Goal: Navigation & Orientation: Find specific page/section

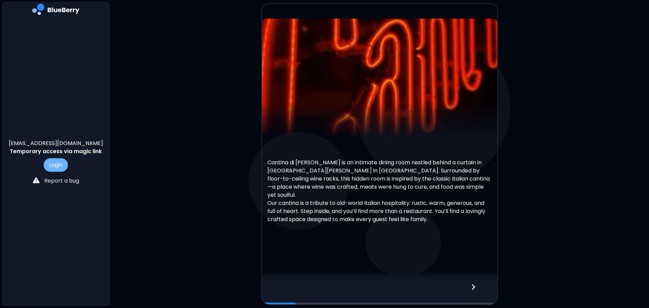
click at [56, 166] on button "Login" at bounding box center [56, 165] width 24 height 14
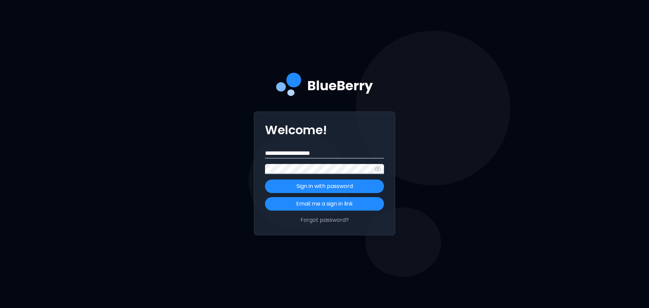
click at [265, 179] on button "Sign in with password" at bounding box center [324, 186] width 119 height 14
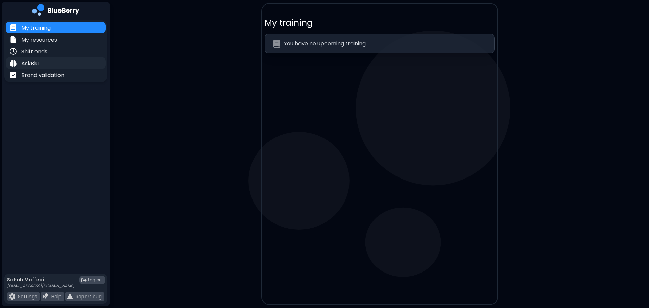
click at [29, 61] on p "AskBlu" at bounding box center [29, 63] width 17 height 8
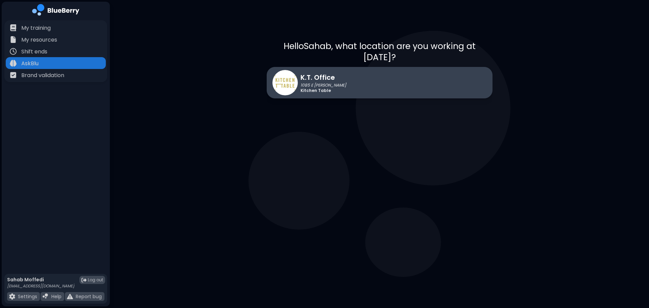
click at [319, 72] on p "K.T. Office" at bounding box center [323, 77] width 46 height 10
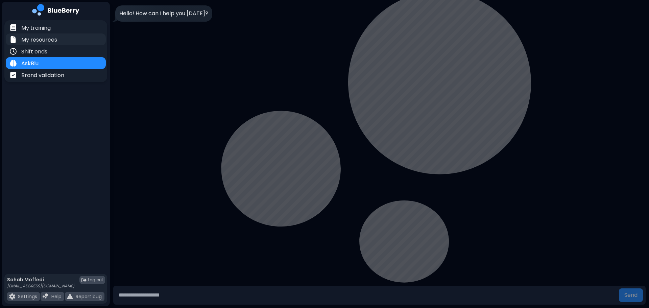
click at [40, 40] on p "My resources" at bounding box center [39, 40] width 36 height 8
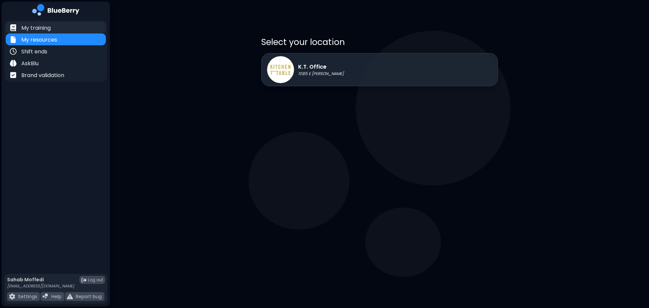
click at [40, 28] on p "My training" at bounding box center [35, 28] width 29 height 8
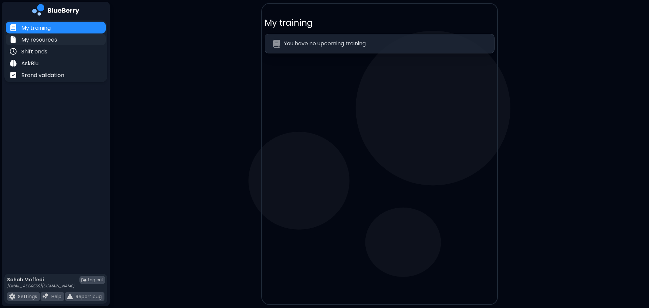
click at [43, 40] on p "My resources" at bounding box center [39, 40] width 36 height 8
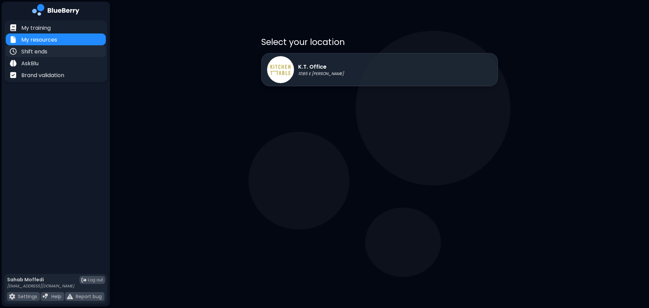
click at [39, 51] on p "Shift ends" at bounding box center [34, 52] width 26 height 8
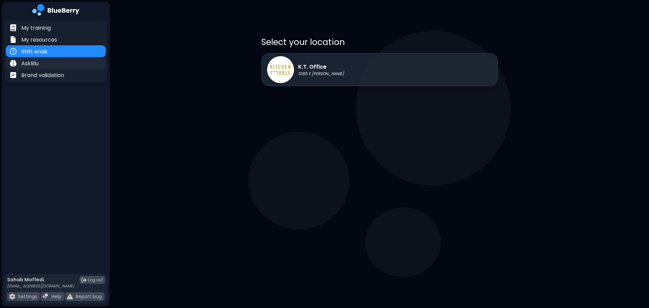
click at [35, 63] on p "AskBlu" at bounding box center [29, 63] width 17 height 8
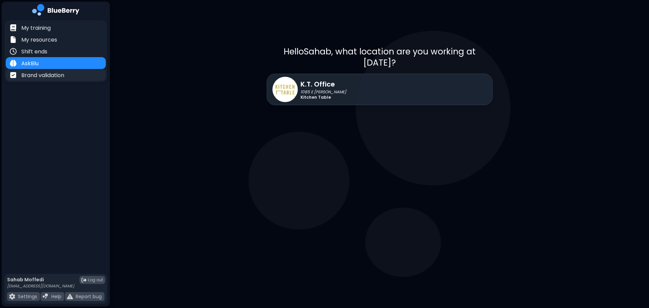
click at [43, 77] on p "Brand validation" at bounding box center [42, 75] width 43 height 8
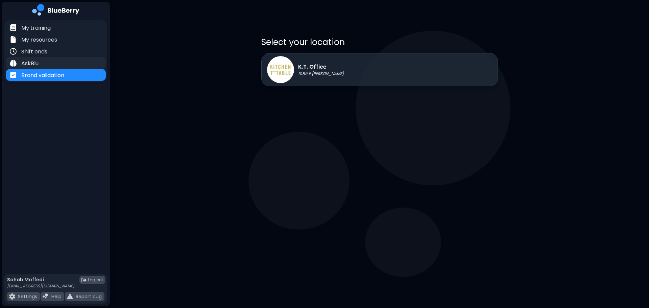
click at [43, 62] on div "AskBlu" at bounding box center [56, 63] width 100 height 12
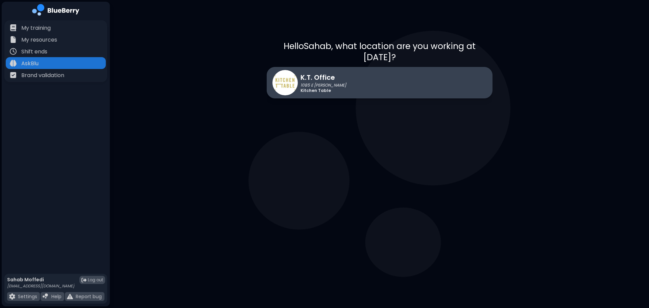
click at [317, 82] on p "1085 E [PERSON_NAME]" at bounding box center [323, 84] width 46 height 5
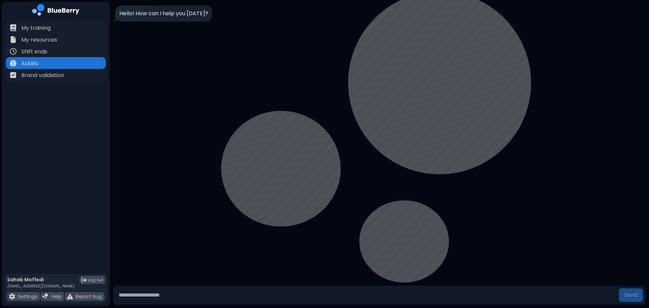
click at [177, 294] on input "text" at bounding box center [366, 295] width 500 height 14
click at [21, 295] on p "Settings" at bounding box center [27, 296] width 19 height 6
select select "****"
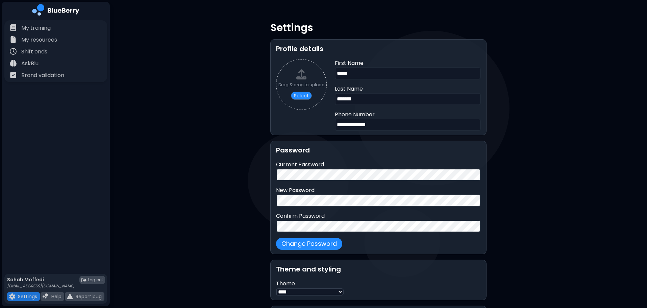
click at [199, 99] on div "**********" at bounding box center [378, 174] width 537 height 349
click at [595, 81] on div "**********" at bounding box center [378, 174] width 537 height 349
click at [162, 147] on div "**********" at bounding box center [378, 174] width 537 height 349
click at [30, 63] on p "AskBlu" at bounding box center [29, 63] width 17 height 8
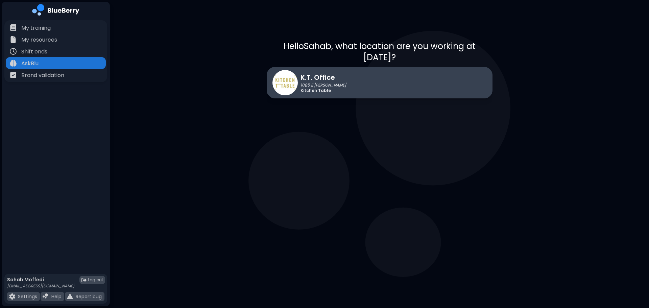
click at [316, 72] on p "K.T. Office" at bounding box center [323, 77] width 46 height 10
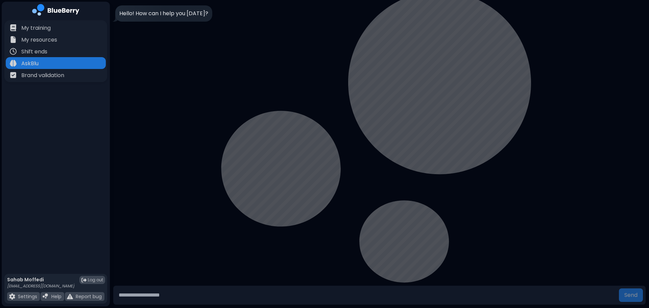
click at [160, 295] on input "text" at bounding box center [366, 295] width 500 height 14
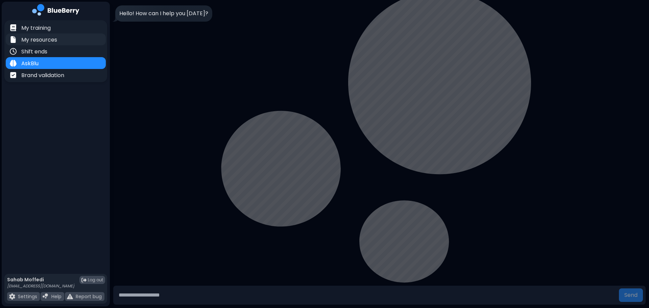
click at [42, 40] on p "My resources" at bounding box center [39, 40] width 36 height 8
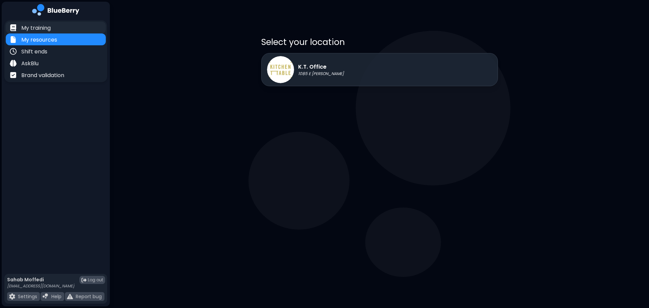
click at [43, 27] on p "My training" at bounding box center [35, 28] width 29 height 8
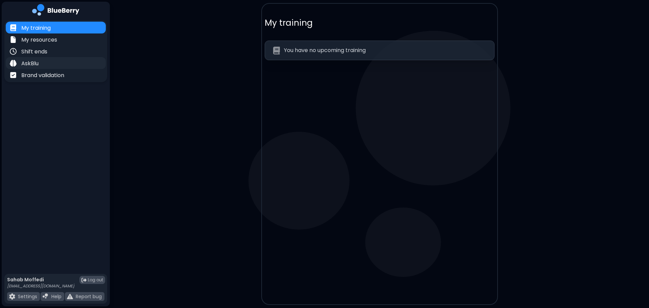
click at [32, 63] on p "AskBlu" at bounding box center [29, 63] width 17 height 8
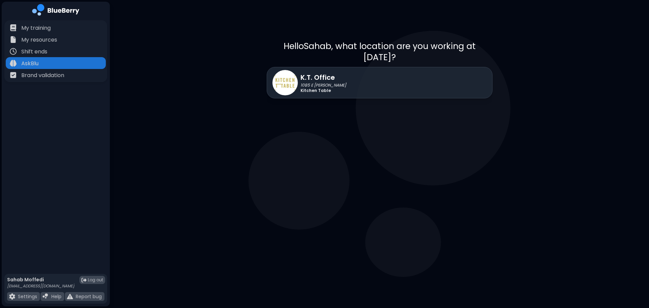
drag, startPoint x: 389, startPoint y: 173, endPoint x: 448, endPoint y: 141, distance: 67.1
click at [390, 172] on div "Hello Sahab , what location are you working at [DATE]? K.T. Office 1085 E [PERS…" at bounding box center [379, 154] width 237 height 308
click at [448, 141] on div "Hello Sahab , what location are you working at [DATE]? K.T. Office 1085 E [PERS…" at bounding box center [379, 154] width 237 height 308
click at [559, 96] on div "Hello Sahab , what location are you working at [DATE]? K.T. Office 1085 E [PERS…" at bounding box center [379, 154] width 539 height 308
click at [568, 57] on div "Hello Sahab , what location are you working at [DATE]? K.T. Office 1085 E [PERS…" at bounding box center [379, 154] width 539 height 308
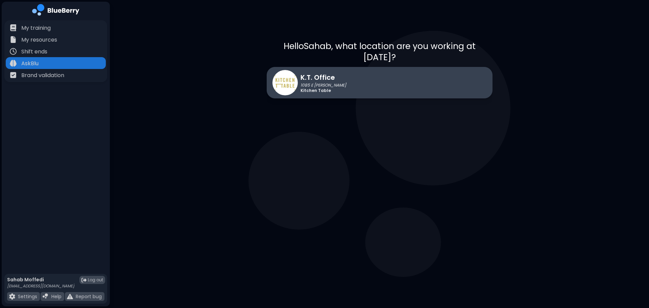
click at [335, 73] on div "K.T. Office 1085 E [PERSON_NAME] Kitchen Table" at bounding box center [380, 82] width 226 height 31
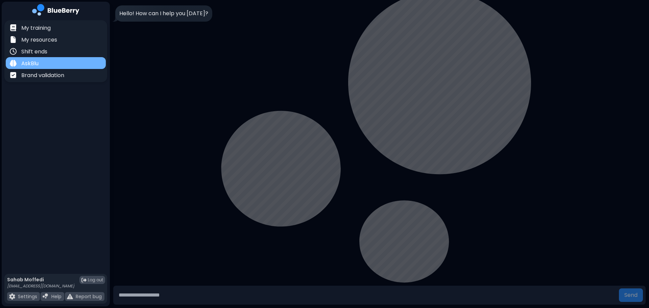
click at [35, 64] on p "AskBlu" at bounding box center [29, 63] width 17 height 8
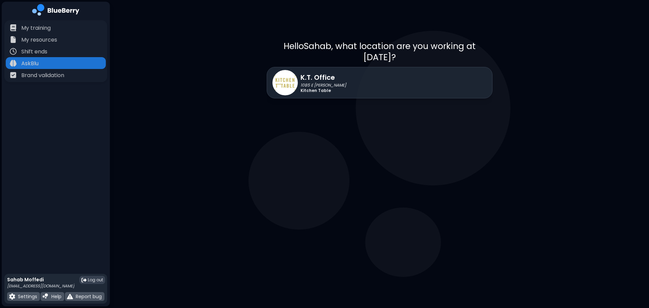
click at [94, 279] on span "Log out" at bounding box center [95, 279] width 15 height 5
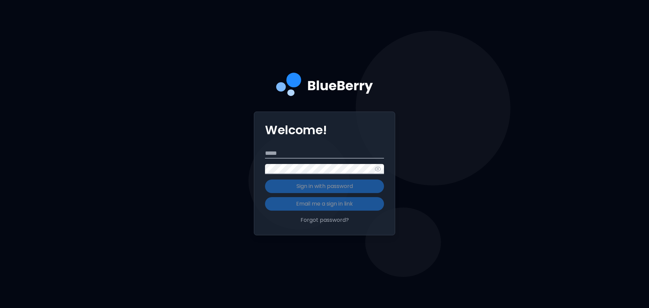
click at [298, 151] on input "Email" at bounding box center [324, 153] width 119 height 10
type input "**********"
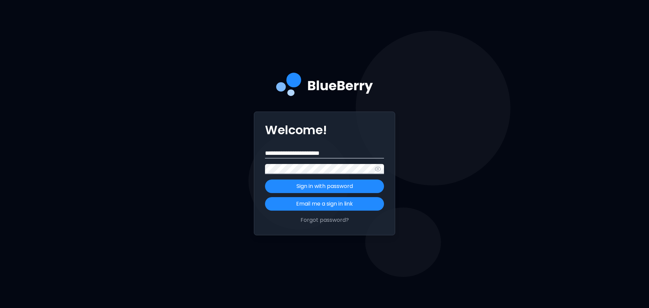
click at [265, 179] on button "Sign in with password" at bounding box center [324, 186] width 119 height 14
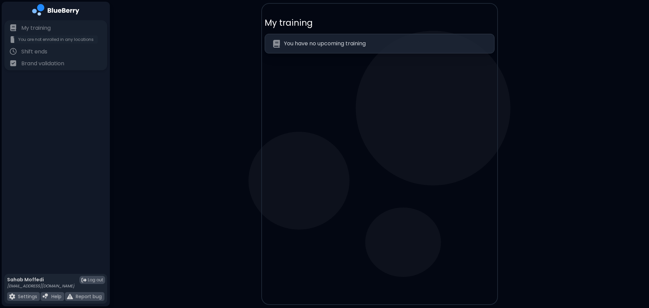
click at [51, 39] on p "My resources" at bounding box center [39, 40] width 36 height 8
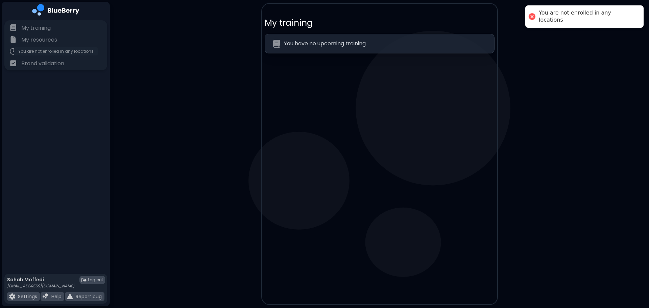
click at [29, 51] on p "Shift ends" at bounding box center [34, 52] width 26 height 8
click at [33, 66] on p "Brand validation" at bounding box center [42, 63] width 43 height 8
click at [34, 27] on p "My training" at bounding box center [35, 28] width 29 height 8
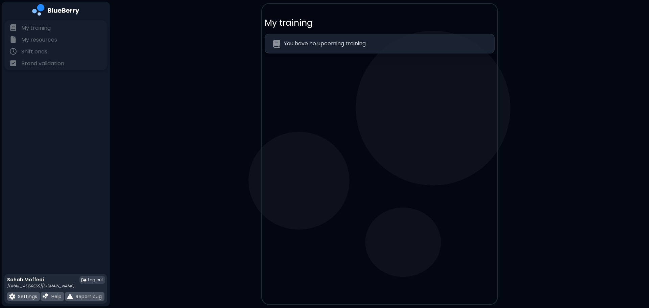
click at [90, 278] on span "Log out" at bounding box center [95, 279] width 15 height 5
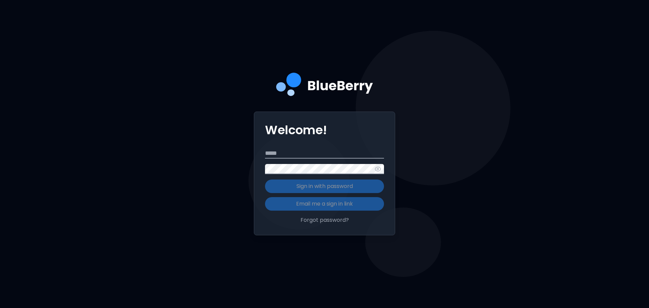
drag, startPoint x: 456, startPoint y: 252, endPoint x: 459, endPoint y: 204, distance: 47.3
click at [456, 251] on div "Welcome! Email Password Sign in with password Email me a sign in link Forgot pa…" at bounding box center [324, 154] width 649 height 308
click at [458, 197] on div "Welcome! Email Password Sign in with password Email me a sign in link Forgot pa…" at bounding box center [324, 154] width 649 height 308
